Goal: Task Accomplishment & Management: Complete application form

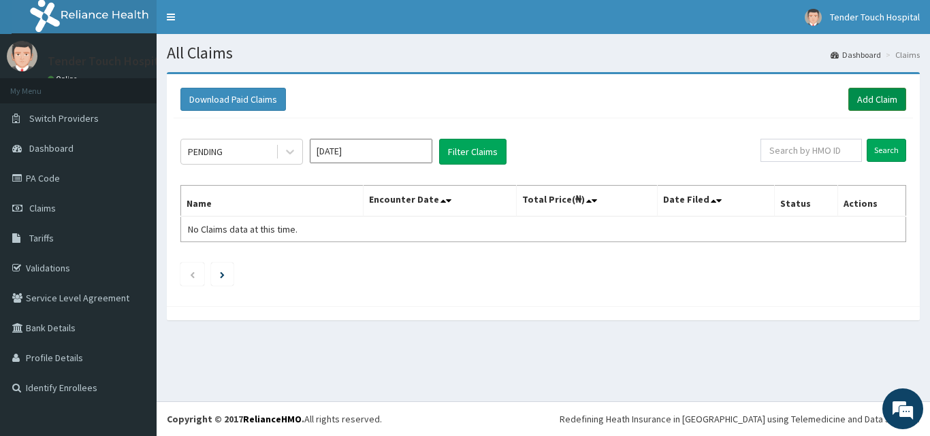
click at [867, 102] on link "Add Claim" at bounding box center [877, 99] width 58 height 23
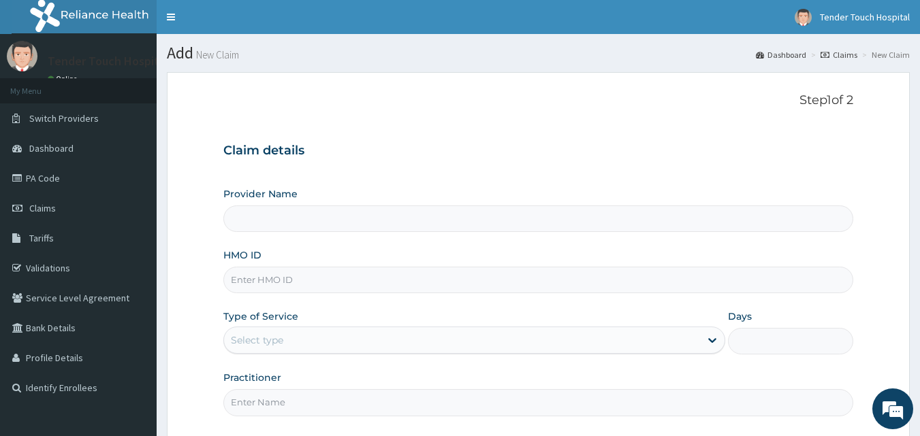
click at [419, 270] on input "HMO ID" at bounding box center [538, 280] width 630 height 27
type input "Tender Touch Hospital"
type input "chl/11319/b"
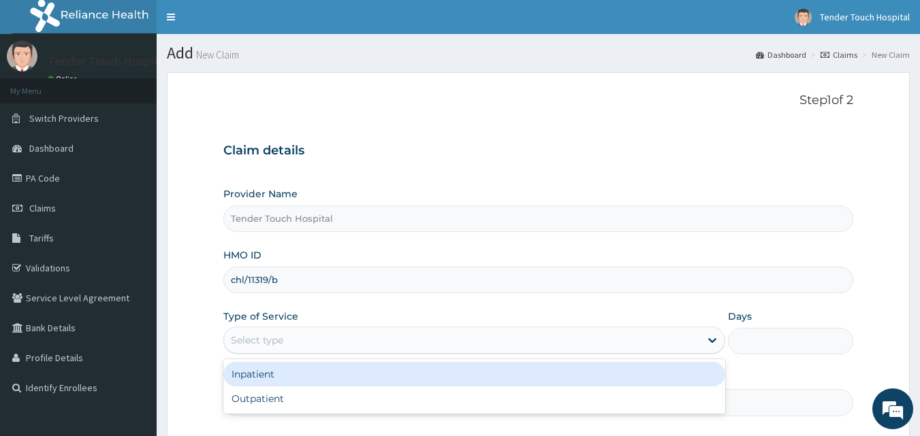
click at [357, 343] on div "Select type" at bounding box center [462, 340] width 476 height 22
click at [308, 372] on div "Inpatient" at bounding box center [474, 374] width 502 height 25
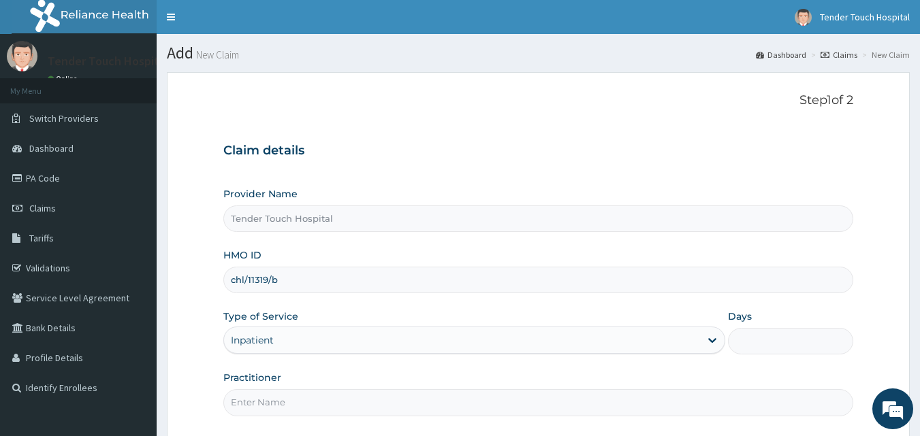
click at [314, 400] on input "Practitioner" at bounding box center [538, 402] width 630 height 27
type input "[PERSON_NAME]"
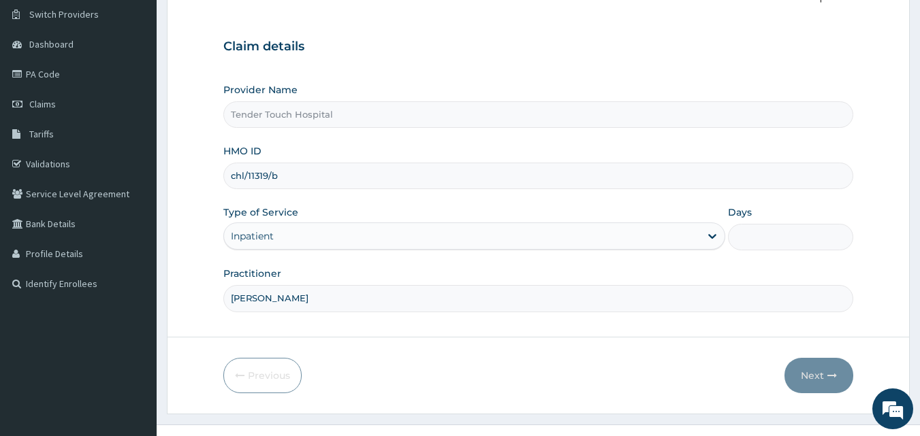
scroll to position [127, 0]
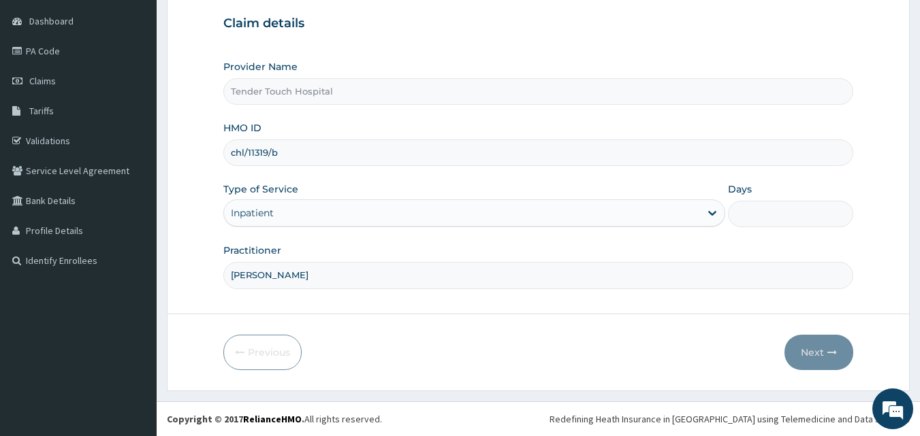
click at [766, 217] on input "Days" at bounding box center [790, 214] width 125 height 27
type input "2"
click at [830, 346] on button "Next" at bounding box center [818, 352] width 69 height 35
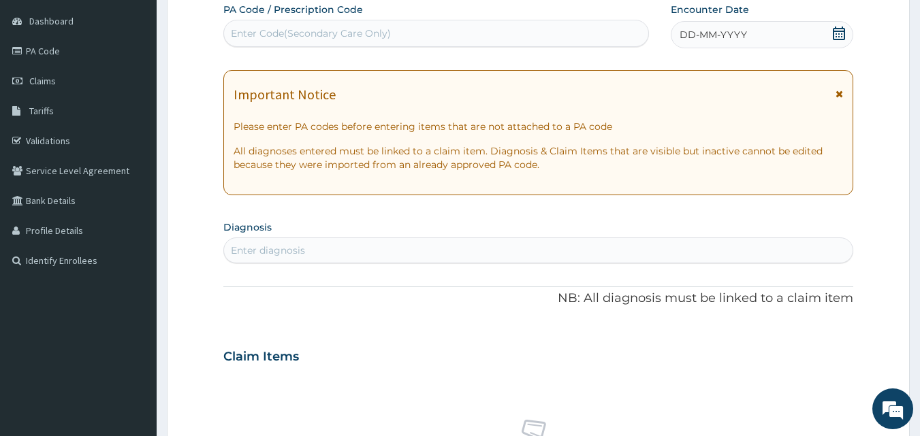
click at [581, 22] on div "Enter Code(Secondary Care Only)" at bounding box center [436, 33] width 425 height 22
paste input "PA/266FEA"
type input "PA/266FEA"
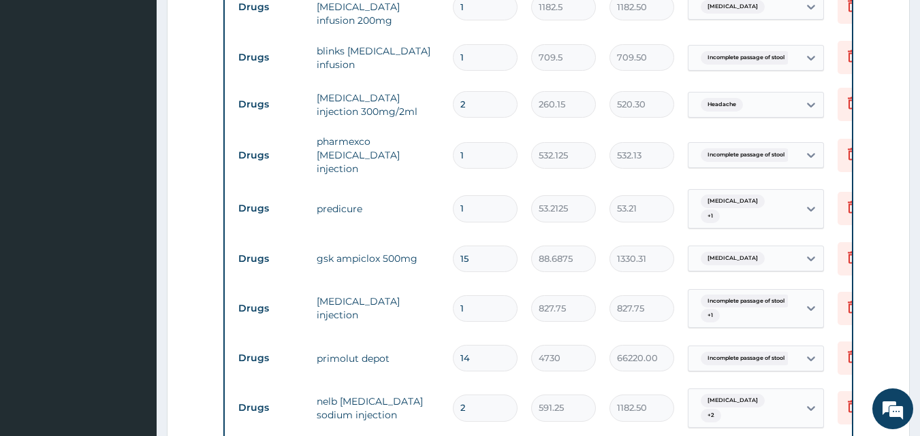
scroll to position [618, 0]
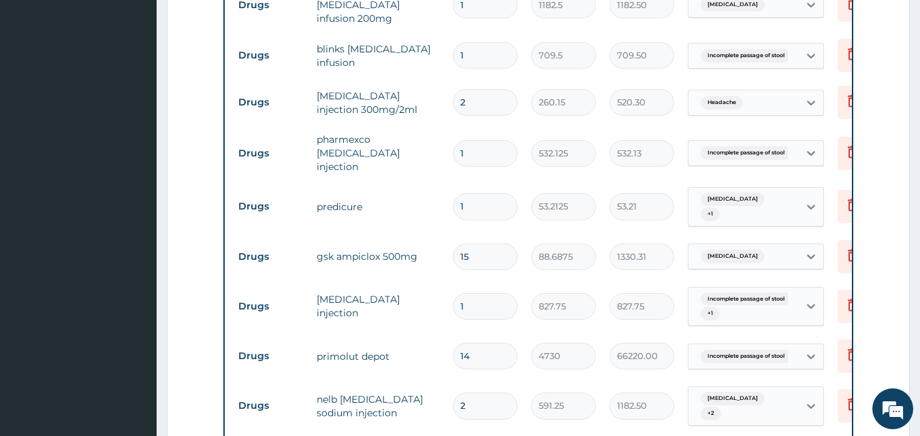
click at [476, 344] on input "14" at bounding box center [485, 356] width 65 height 27
type input "1"
type input "4730.00"
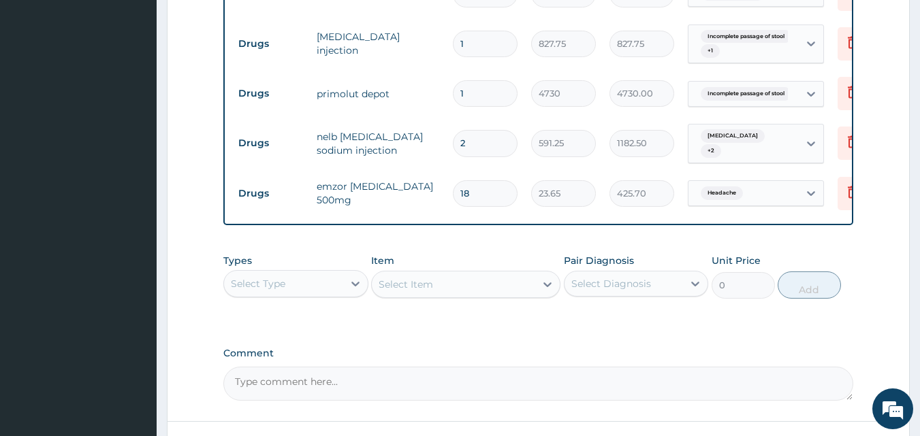
scroll to position [948, 0]
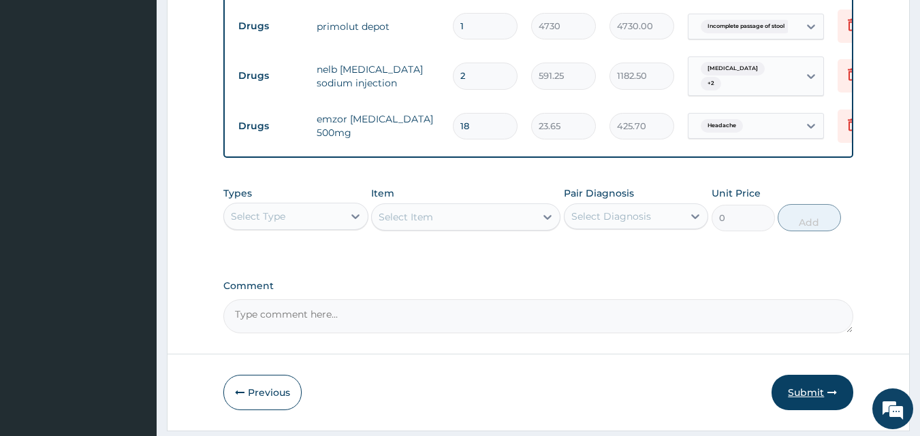
type input "1"
click at [799, 375] on button "Submit" at bounding box center [812, 392] width 82 height 35
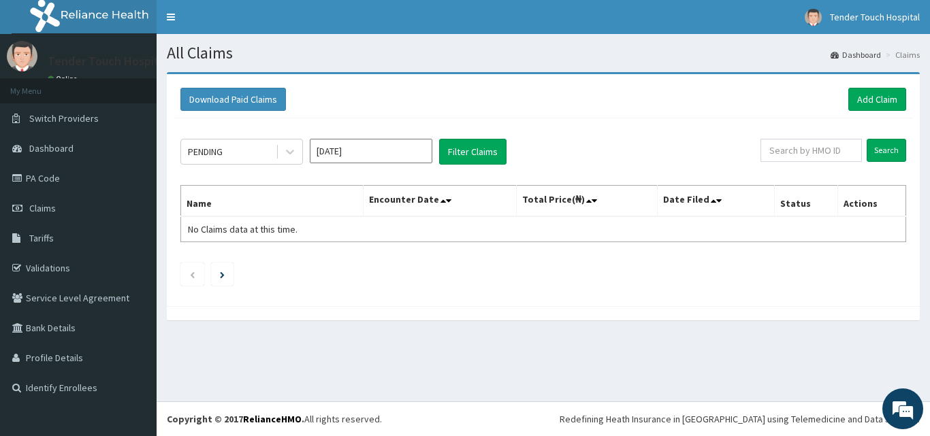
click at [354, 153] on input "Aug 2025" at bounding box center [371, 151] width 123 height 25
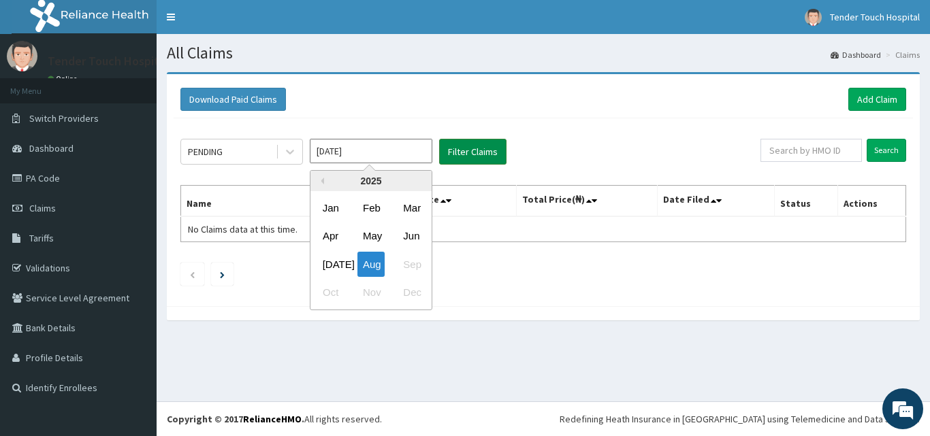
click at [461, 146] on button "Filter Claims" at bounding box center [472, 152] width 67 height 26
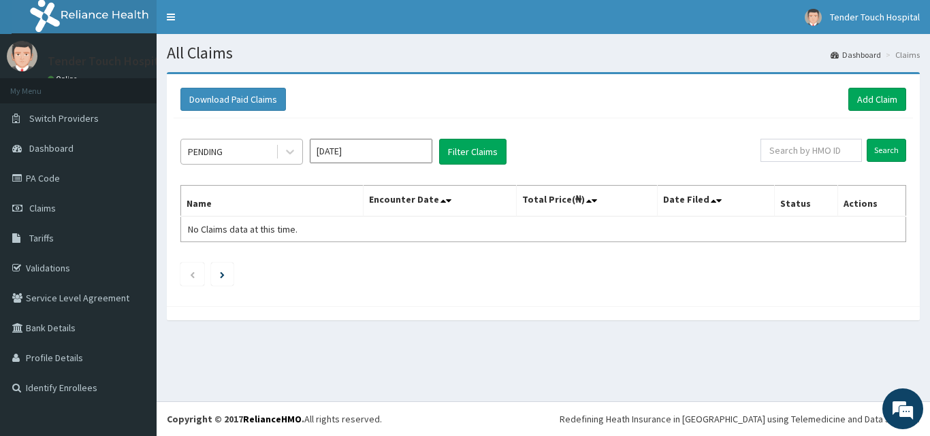
click at [256, 149] on div "PENDING" at bounding box center [228, 152] width 95 height 22
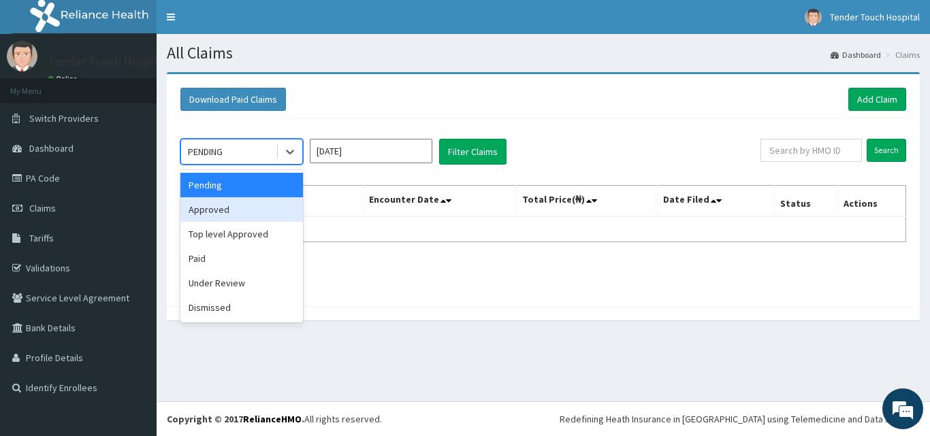
click at [237, 198] on div "Approved" at bounding box center [241, 209] width 123 height 25
click at [237, 198] on th "Name" at bounding box center [272, 201] width 182 height 31
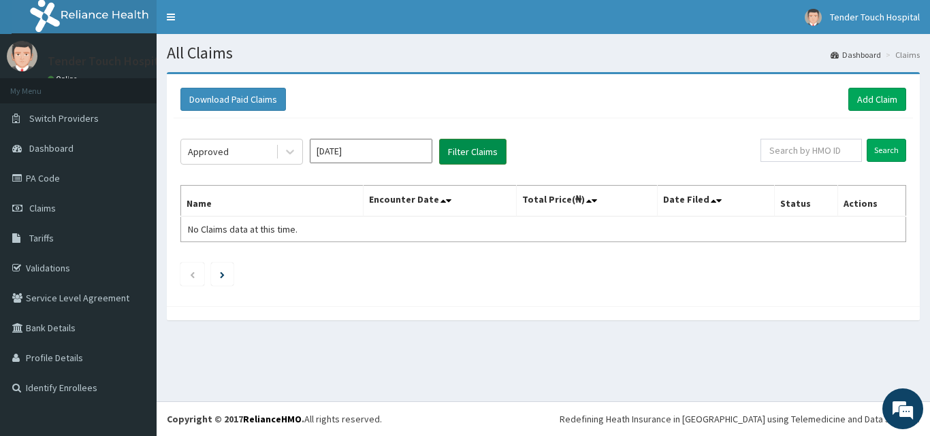
click at [476, 155] on button "Filter Claims" at bounding box center [472, 152] width 67 height 26
click at [388, 156] on input "Aug 2025" at bounding box center [371, 151] width 123 height 25
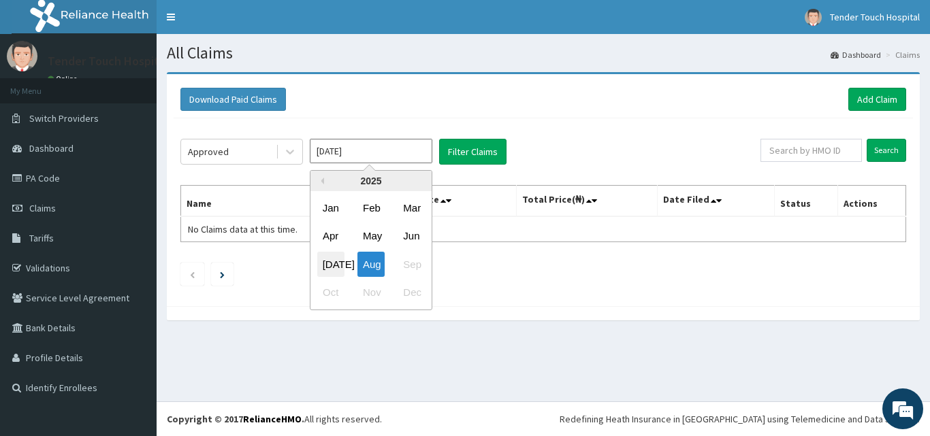
click at [331, 260] on div "Jul" at bounding box center [330, 264] width 27 height 25
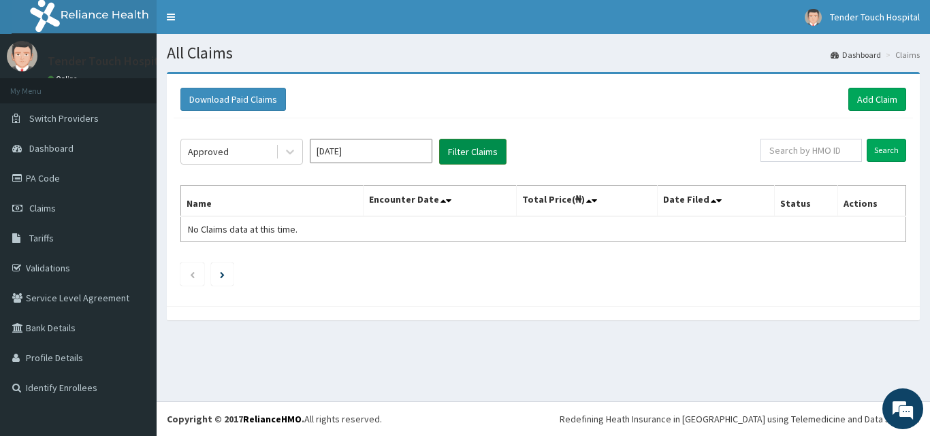
click at [501, 152] on button "Filter Claims" at bounding box center [472, 152] width 67 height 26
click at [481, 152] on button "Filter Claims" at bounding box center [472, 152] width 67 height 26
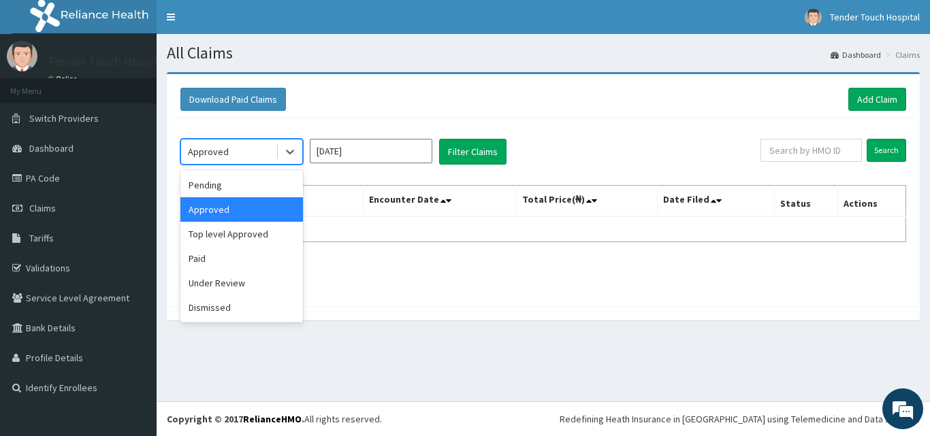
click at [247, 153] on div "Approved" at bounding box center [228, 152] width 95 height 22
click at [212, 280] on div "Under Review" at bounding box center [241, 283] width 123 height 25
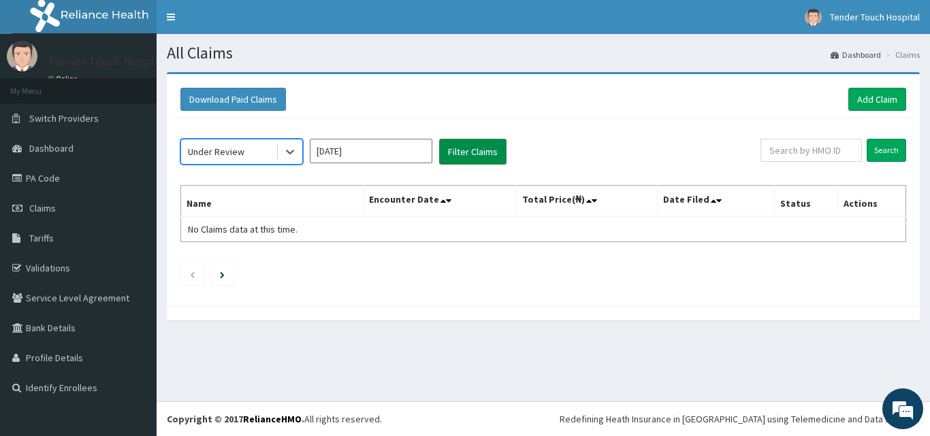
click at [481, 157] on button "Filter Claims" at bounding box center [472, 152] width 67 height 26
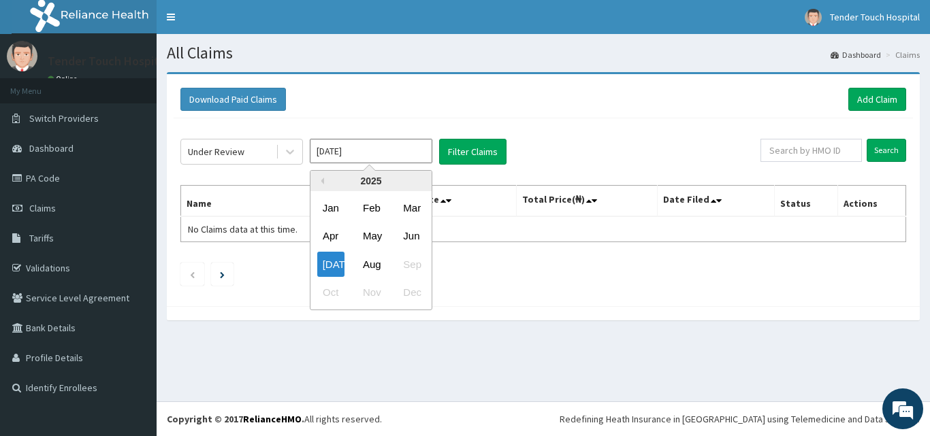
click at [404, 153] on input "Jul 2025" at bounding box center [371, 151] width 123 height 25
click at [366, 263] on div "Aug" at bounding box center [370, 264] width 27 height 25
type input "Aug 2025"
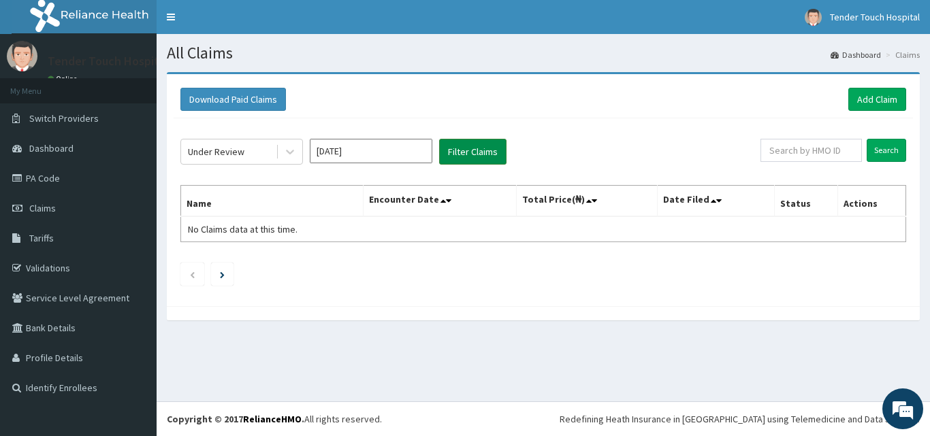
click at [475, 161] on button "Filter Claims" at bounding box center [472, 152] width 67 height 26
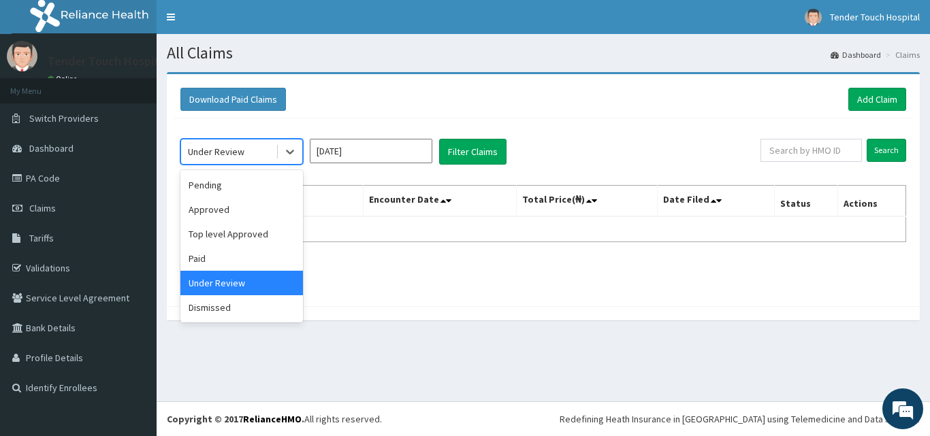
click at [216, 158] on div "Under Review" at bounding box center [216, 152] width 56 height 14
click at [212, 204] on div "Approved" at bounding box center [241, 209] width 123 height 25
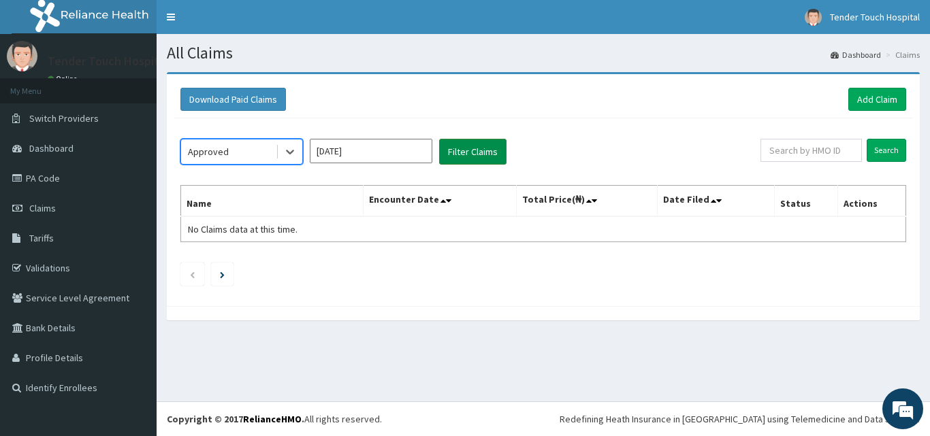
click at [453, 155] on button "Filter Claims" at bounding box center [472, 152] width 67 height 26
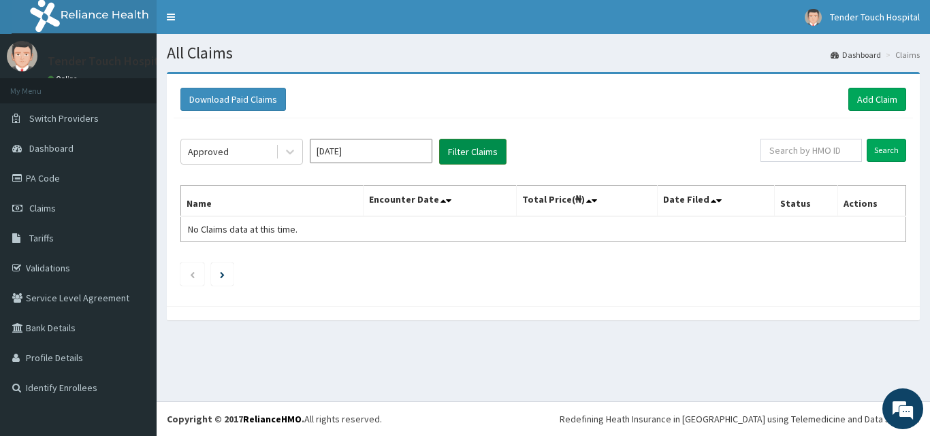
click at [453, 155] on button "Filter Claims" at bounding box center [472, 152] width 67 height 26
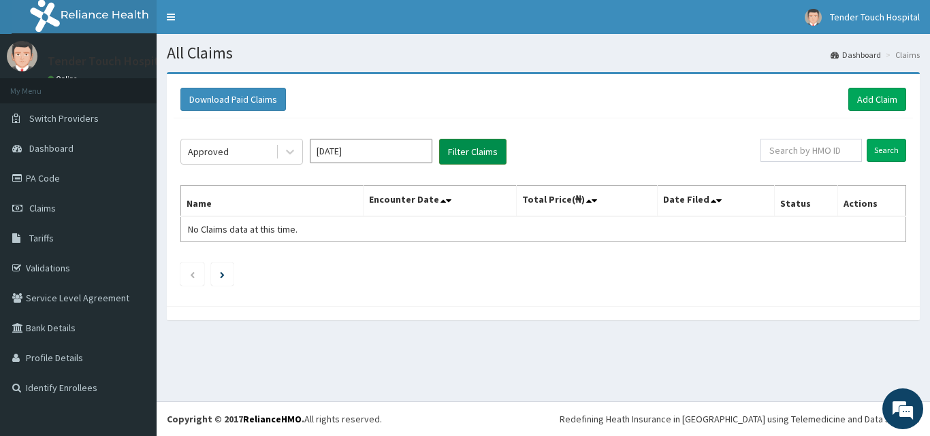
click at [453, 155] on button "Filter Claims" at bounding box center [472, 152] width 67 height 26
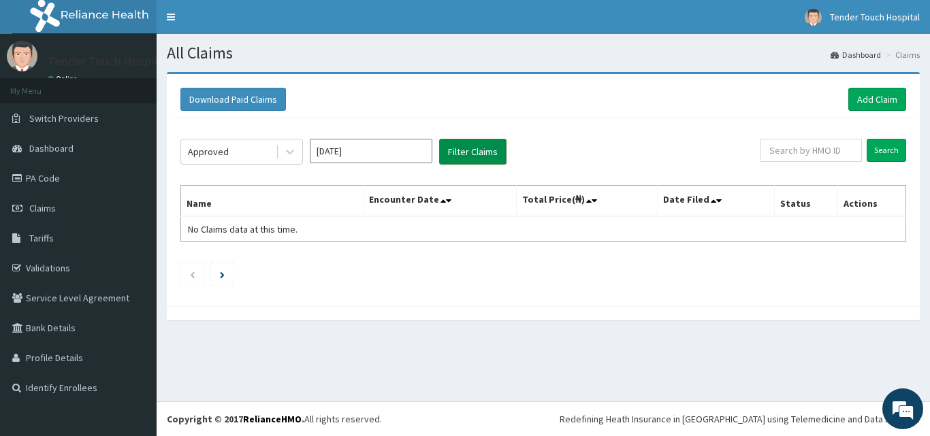
click at [453, 155] on button "Filter Claims" at bounding box center [472, 152] width 67 height 26
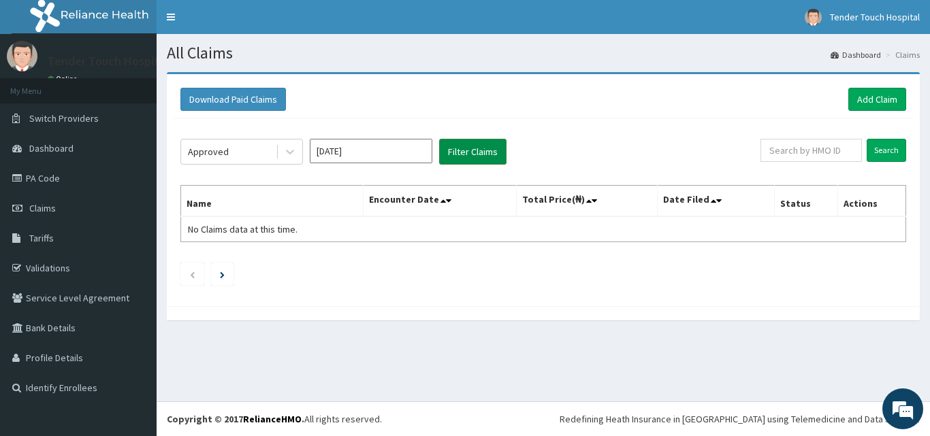
click at [453, 155] on button "Filter Claims" at bounding box center [472, 152] width 67 height 26
click at [242, 156] on div "Approved" at bounding box center [228, 152] width 95 height 22
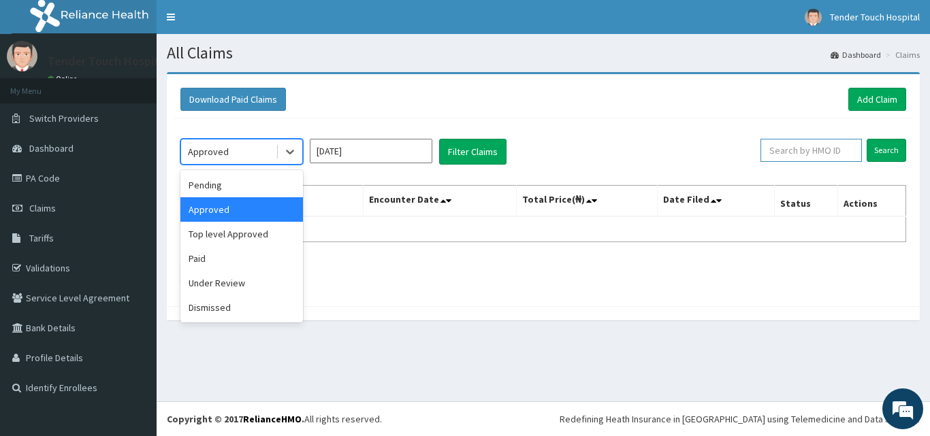
click at [815, 149] on input "text" at bounding box center [810, 150] width 101 height 23
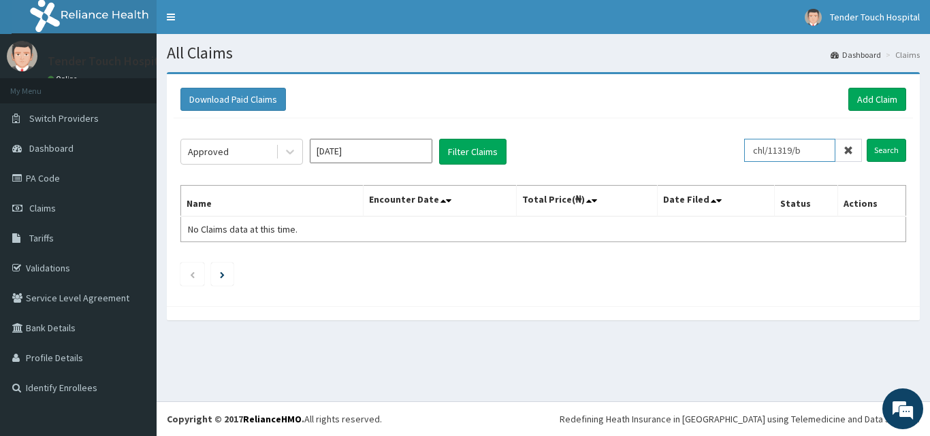
type input "chl/11319/b"
click at [866, 139] on input "Search" at bounding box center [885, 150] width 39 height 23
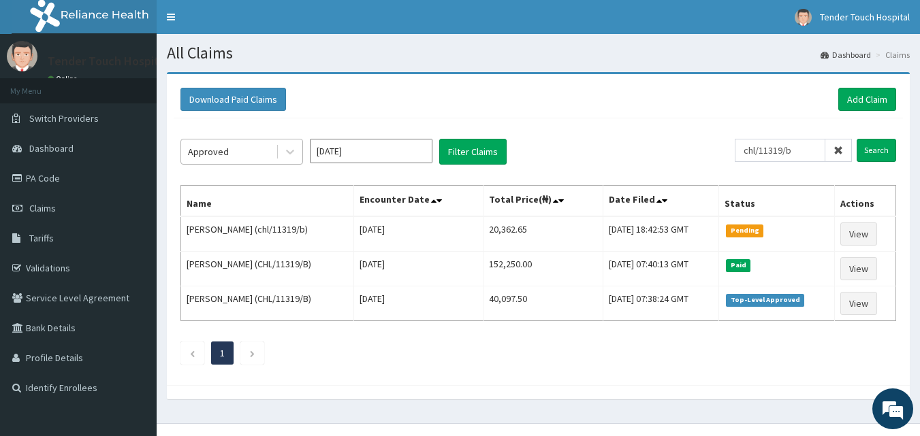
click at [229, 157] on div "Approved" at bounding box center [228, 152] width 95 height 22
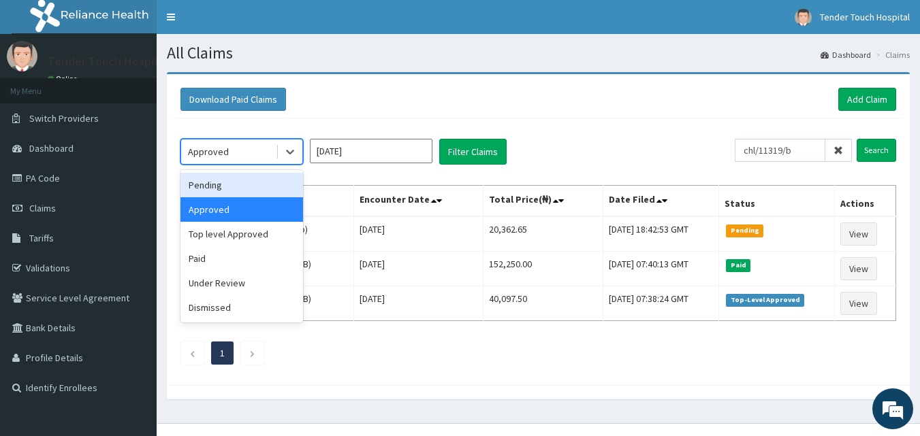
click at [214, 179] on div "Pending" at bounding box center [241, 185] width 123 height 25
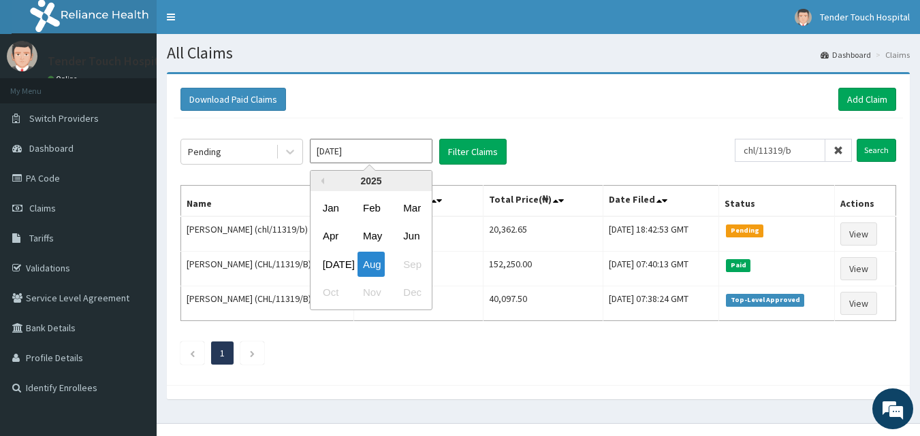
click at [402, 148] on input "Aug 2025" at bounding box center [371, 151] width 123 height 25
click at [334, 263] on div "Jul" at bounding box center [330, 264] width 27 height 25
type input "Jul 2025"
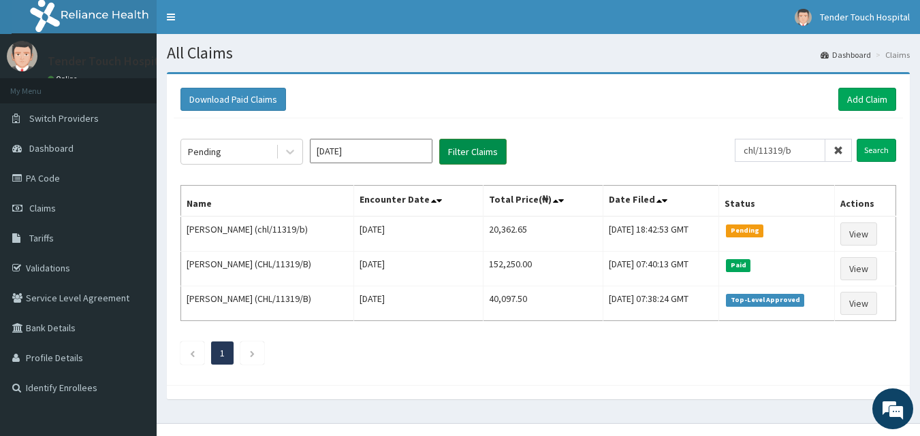
click at [482, 152] on button "Filter Claims" at bounding box center [472, 152] width 67 height 26
